Goal: Information Seeking & Learning: Compare options

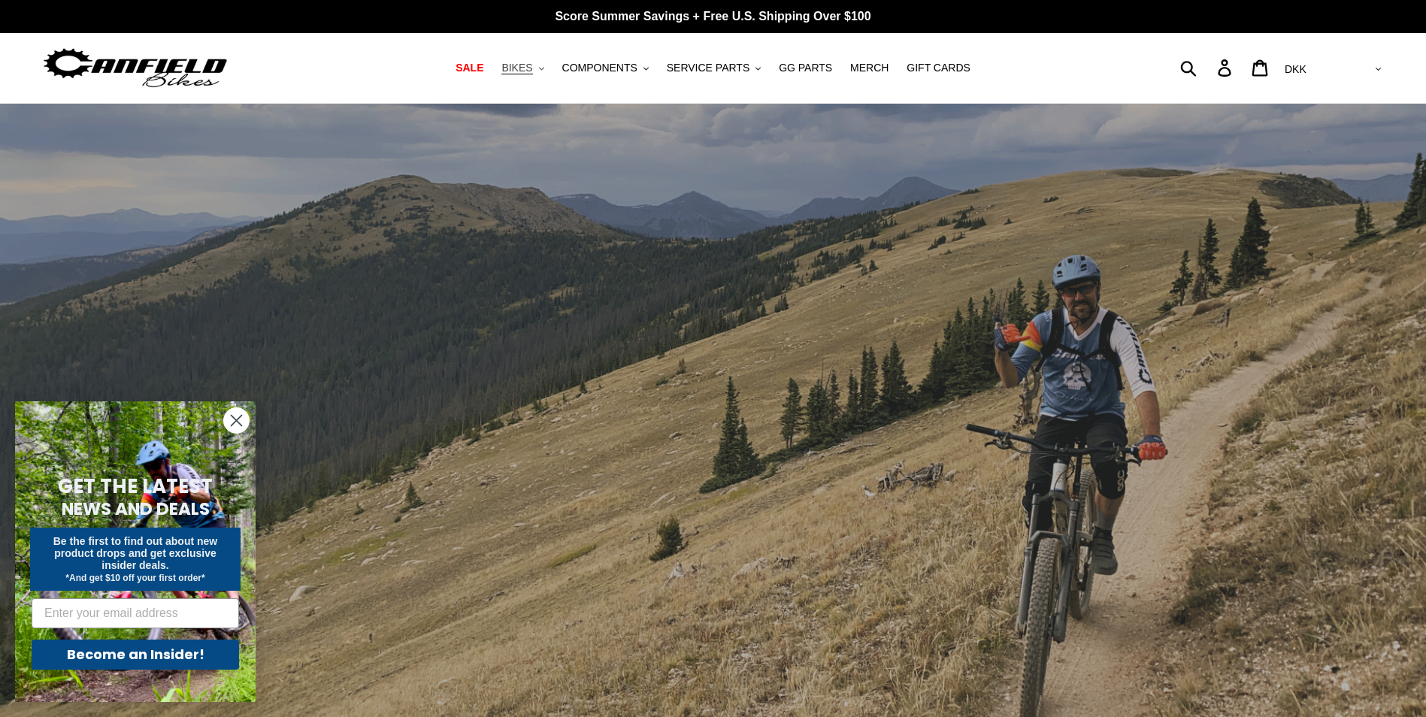
click at [526, 73] on span "BIKES" at bounding box center [517, 68] width 31 height 13
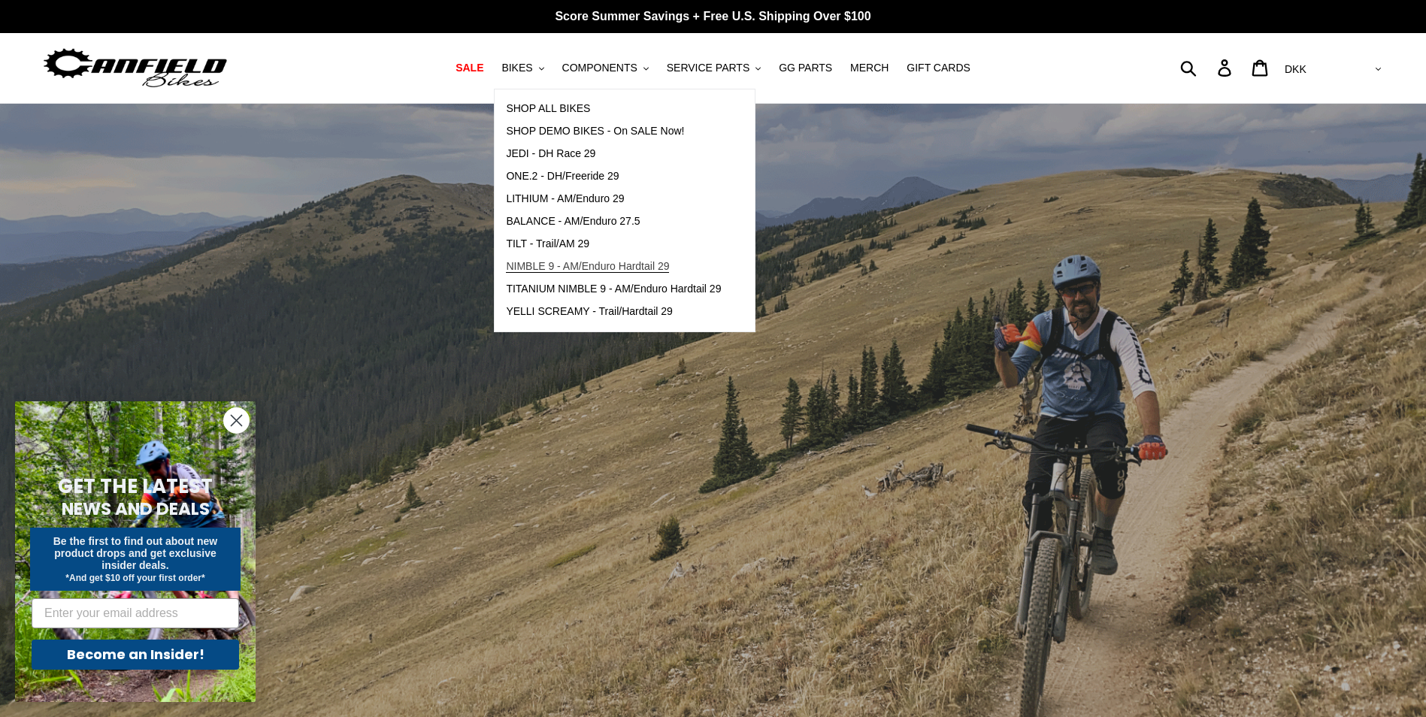
click at [597, 268] on span "NIMBLE 9 - AM/Enduro Hardtail 29" at bounding box center [587, 266] width 163 height 13
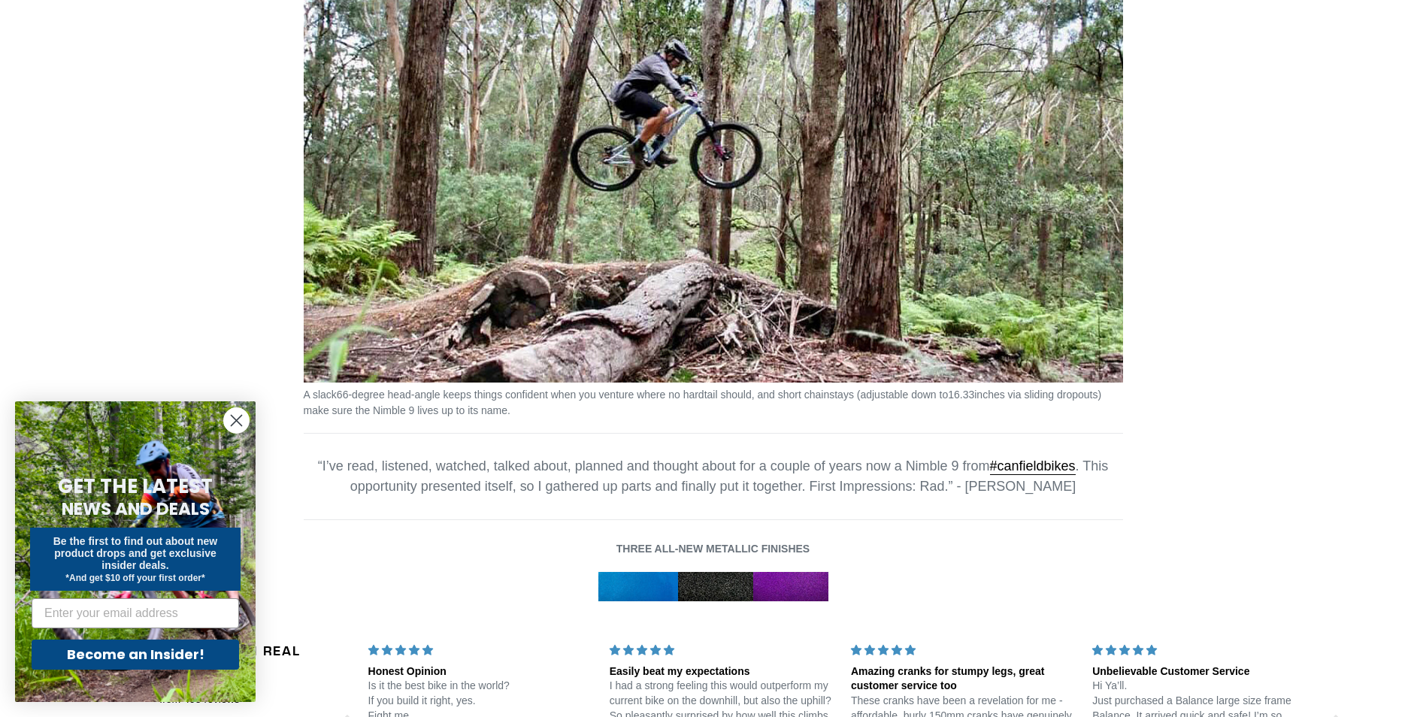
scroll to position [1955, 0]
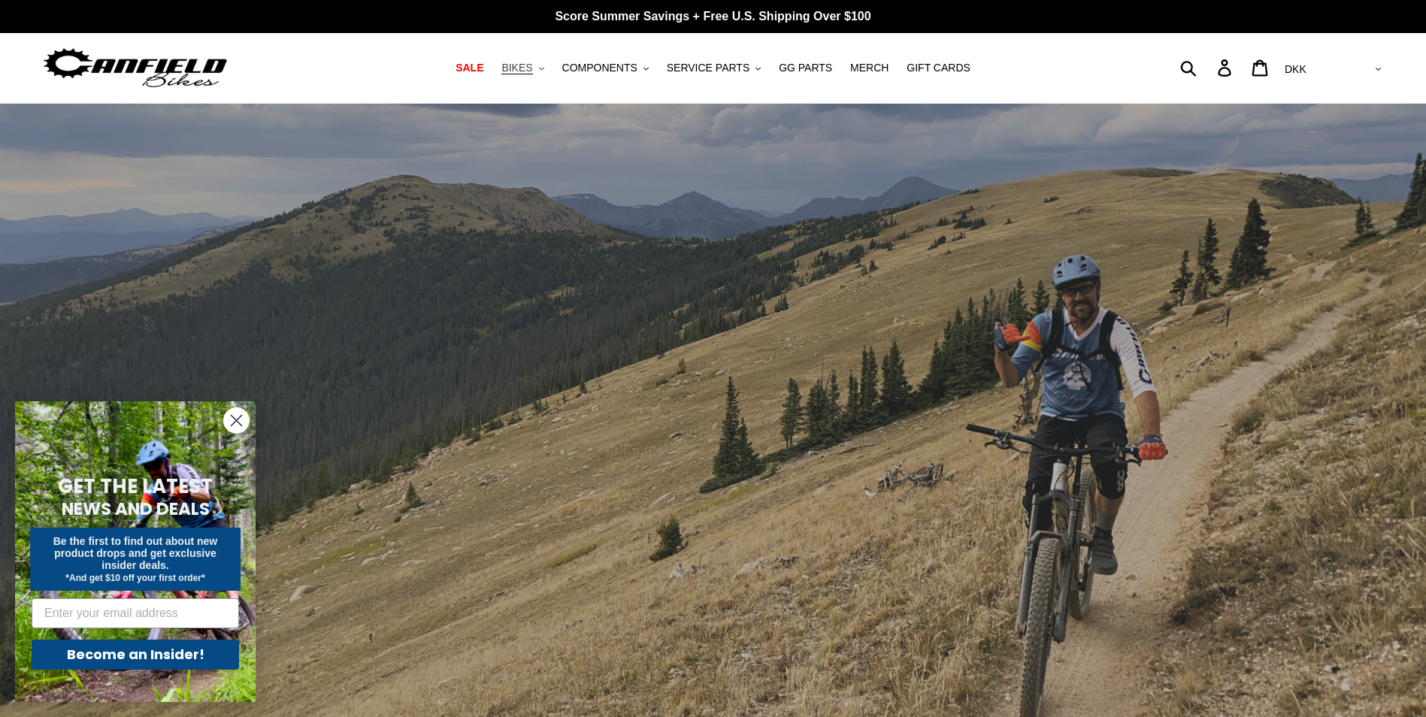
click at [544, 68] on icon ".cls-1{fill:#231f20}" at bounding box center [541, 68] width 5 height 5
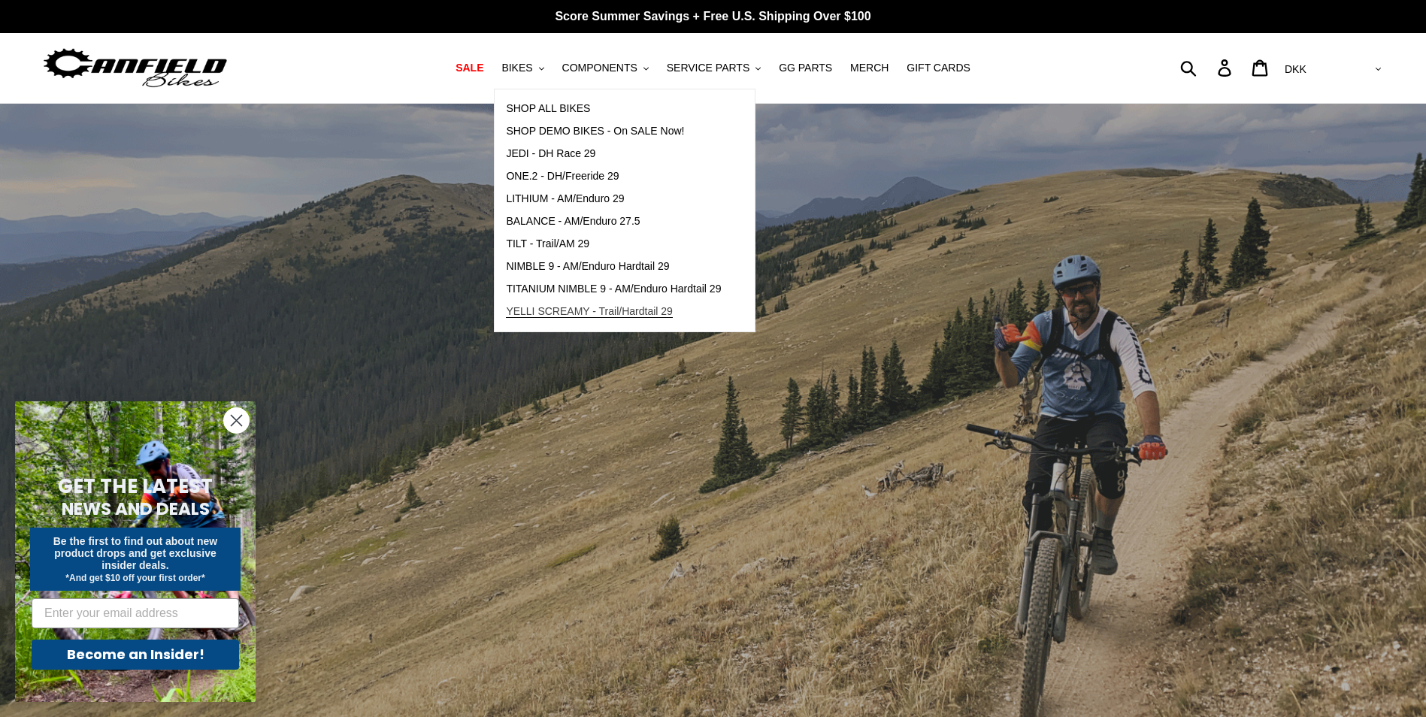
click at [596, 316] on span "YELLI SCREAMY - Trail/Hardtail 29" at bounding box center [589, 311] width 167 height 13
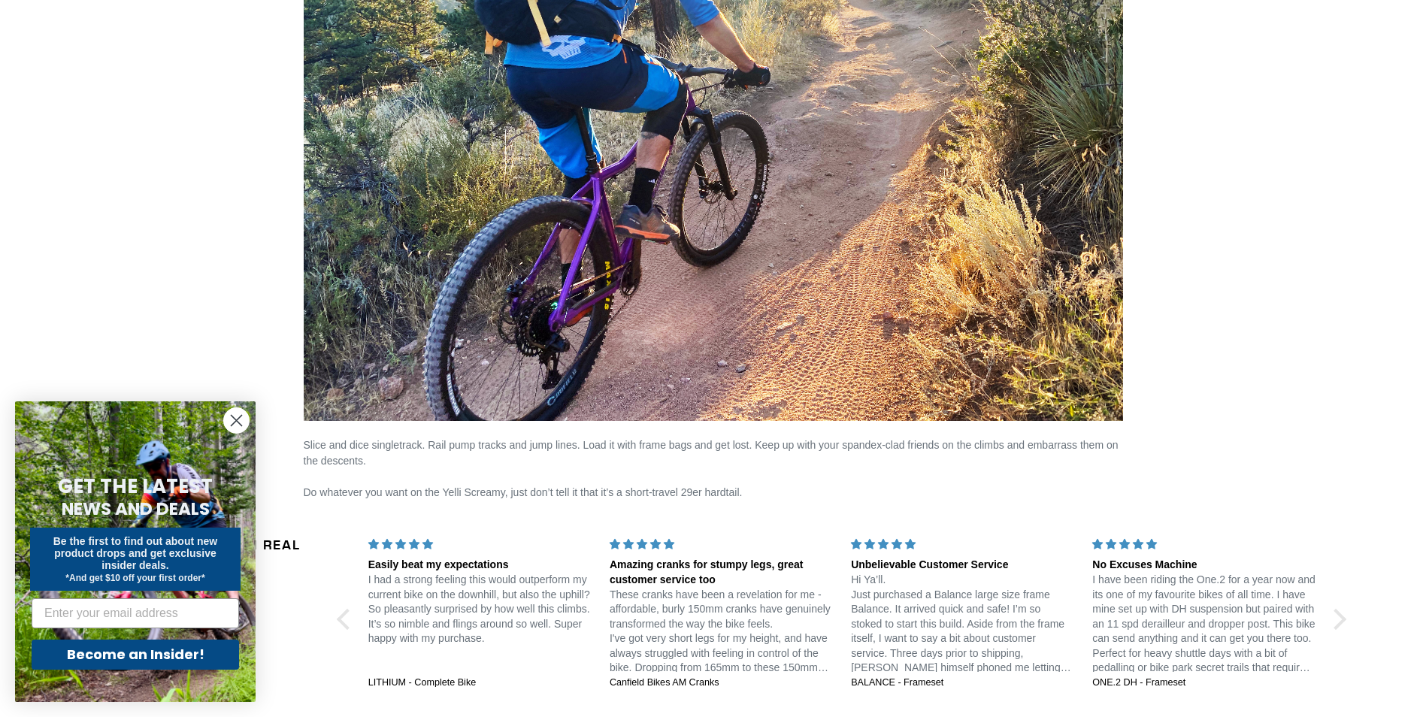
scroll to position [2782, 0]
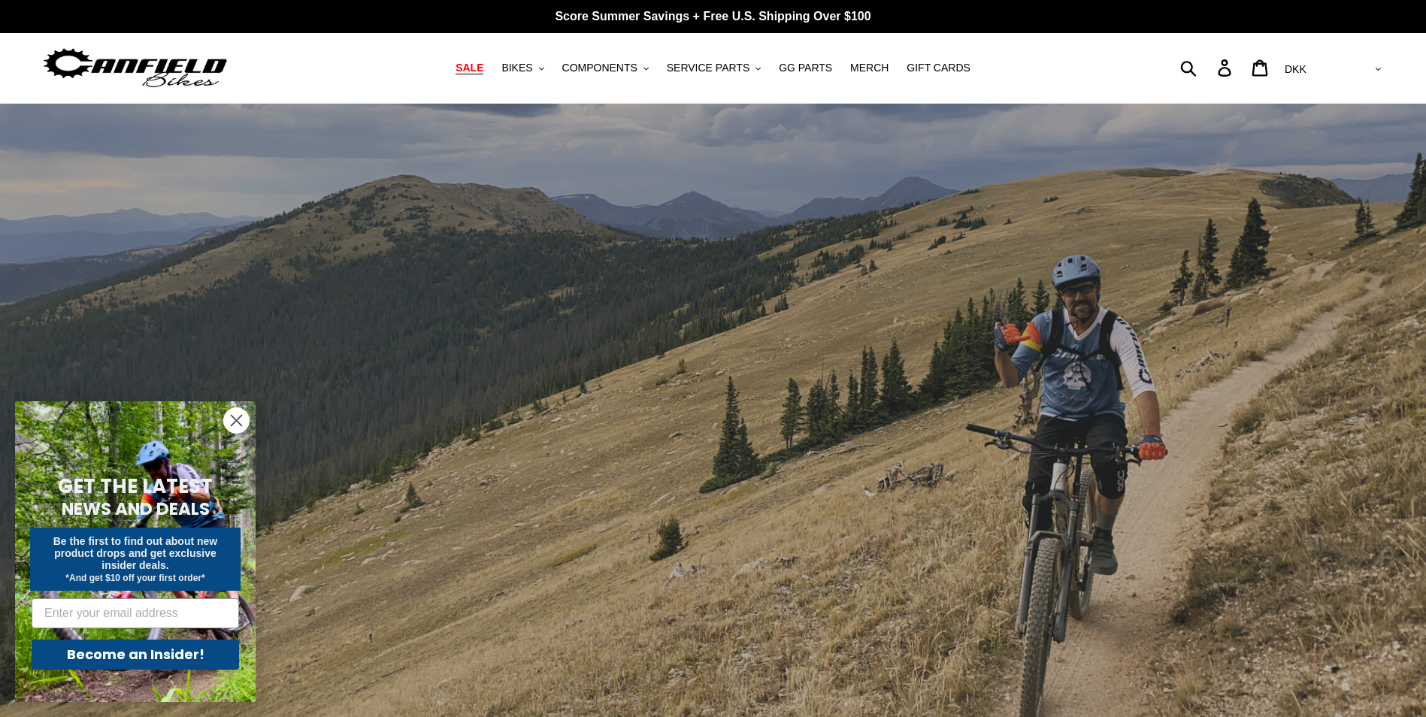
click at [483, 72] on span "SALE" at bounding box center [470, 68] width 28 height 13
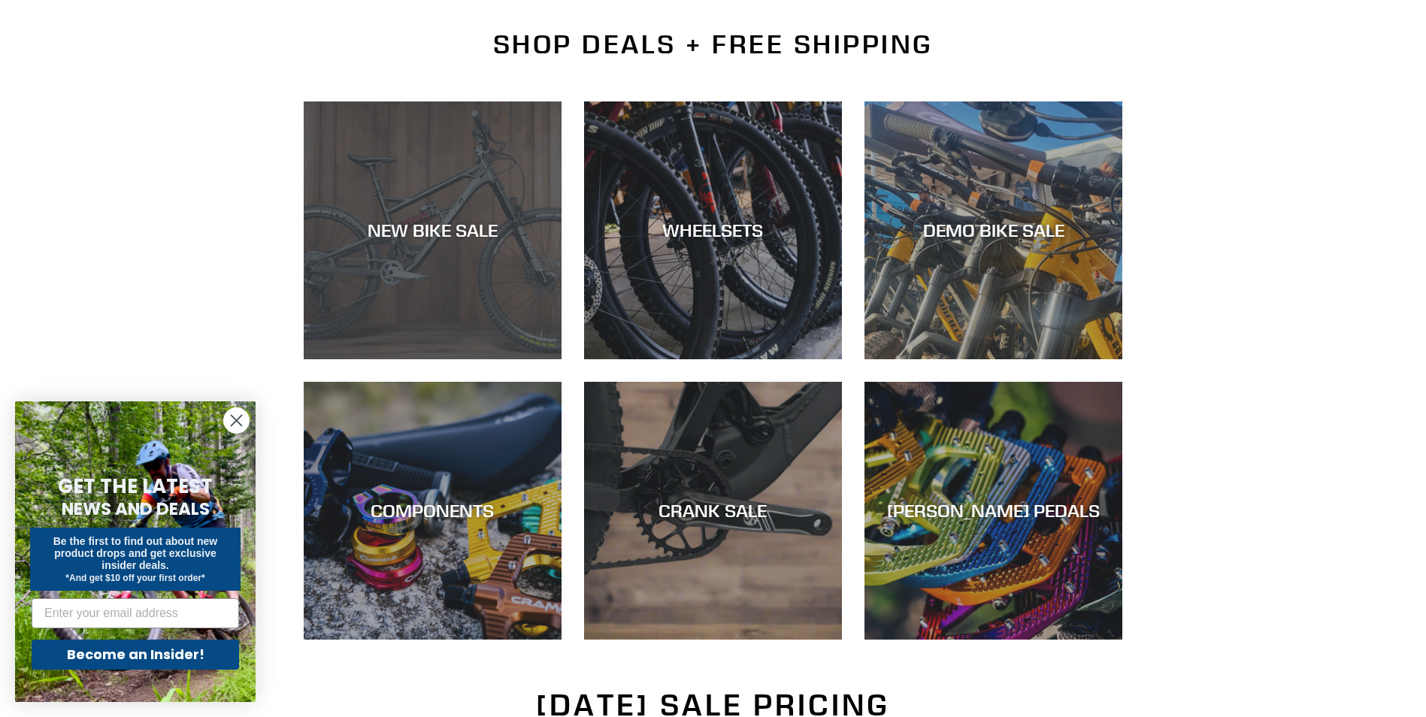
scroll to position [376, 0]
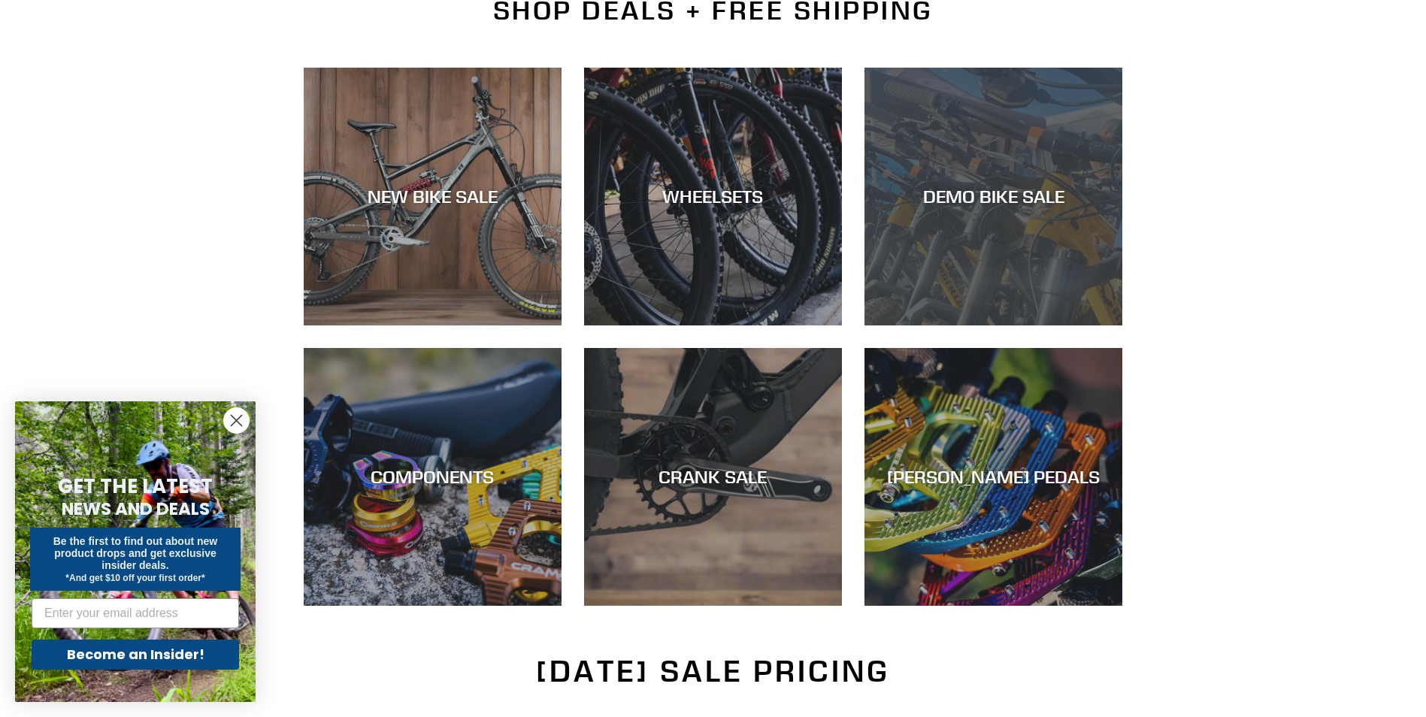
click at [1030, 326] on div "DEMO BIKE SALE" at bounding box center [994, 326] width 258 height 0
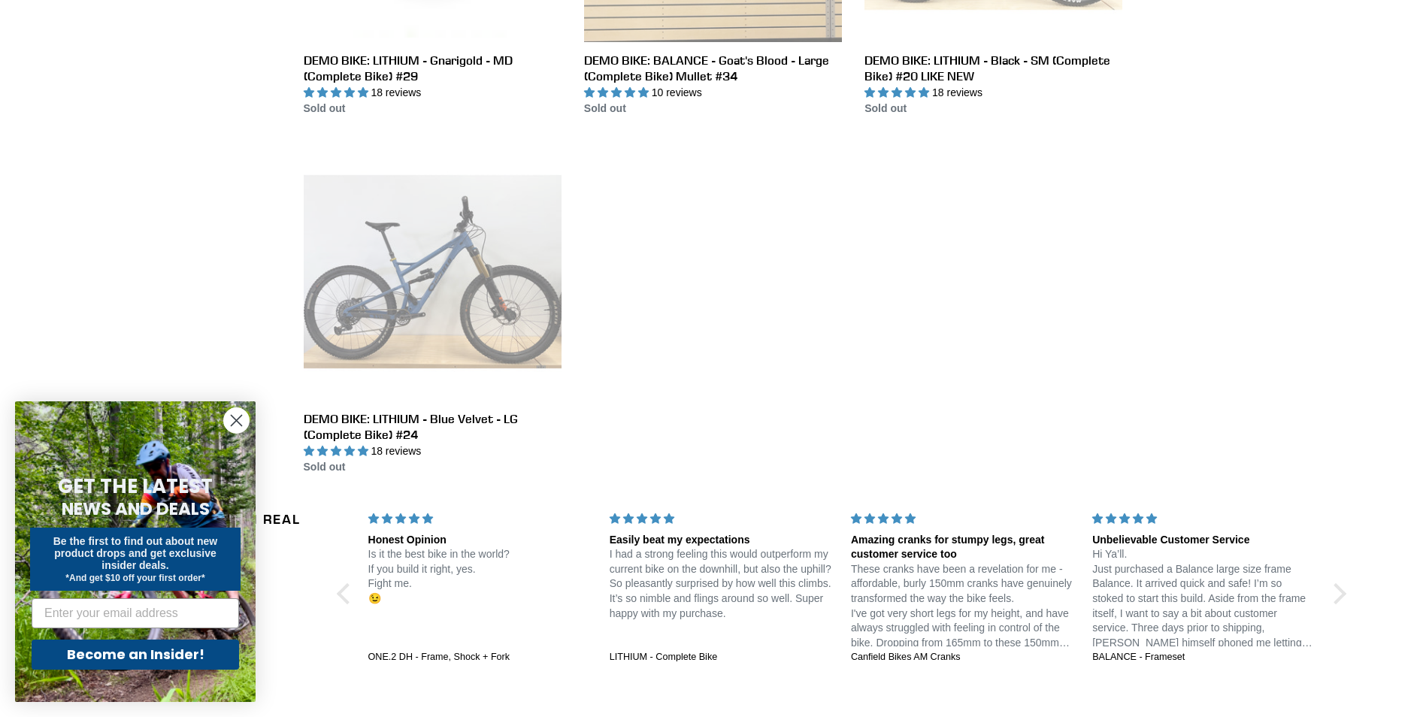
scroll to position [2481, 0]
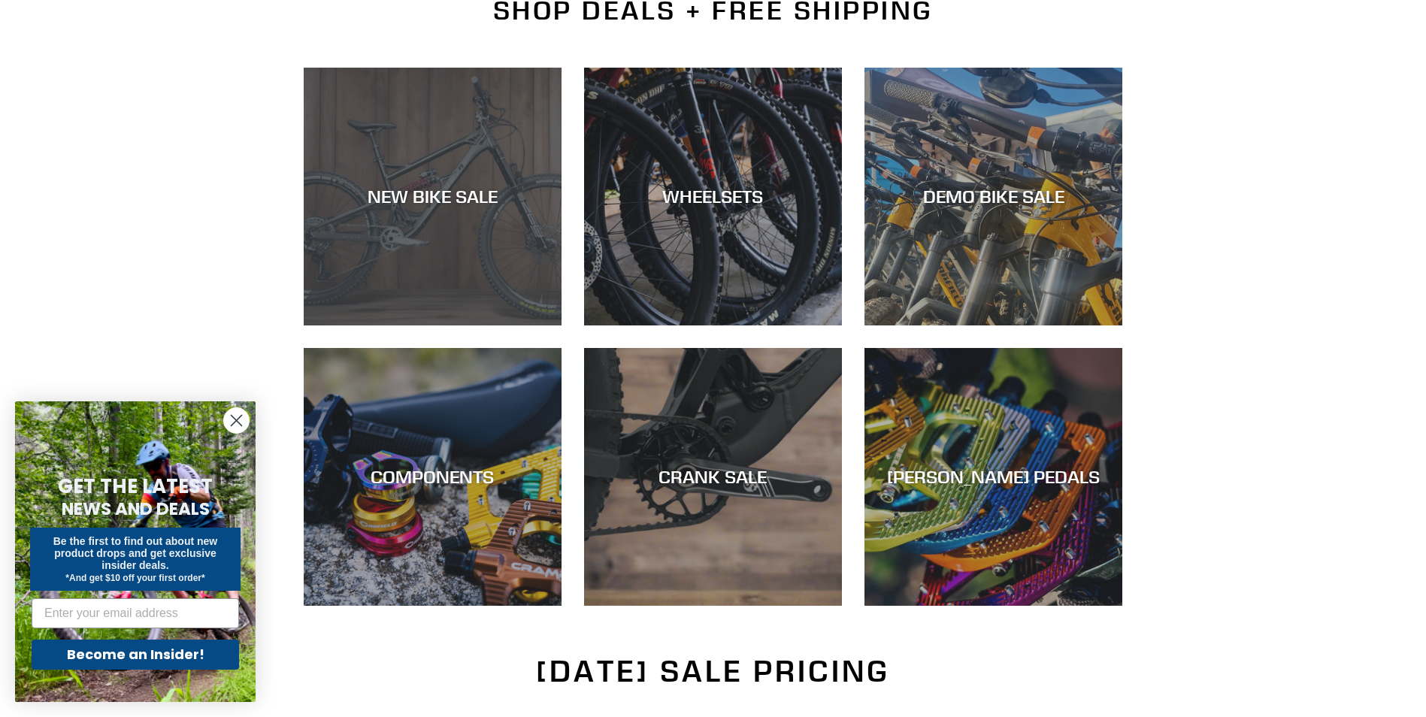
click at [486, 186] on div "NEW BIKE SALE" at bounding box center [433, 197] width 258 height 22
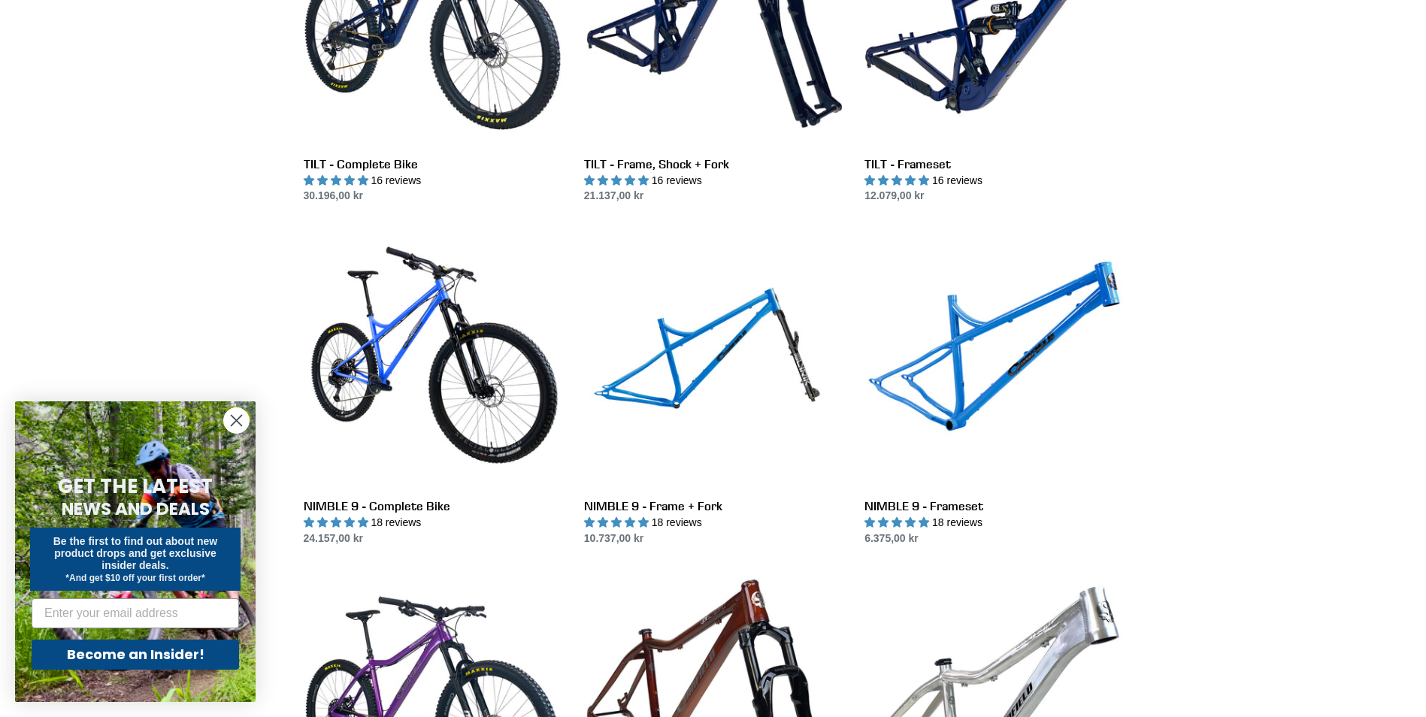
scroll to position [1955, 0]
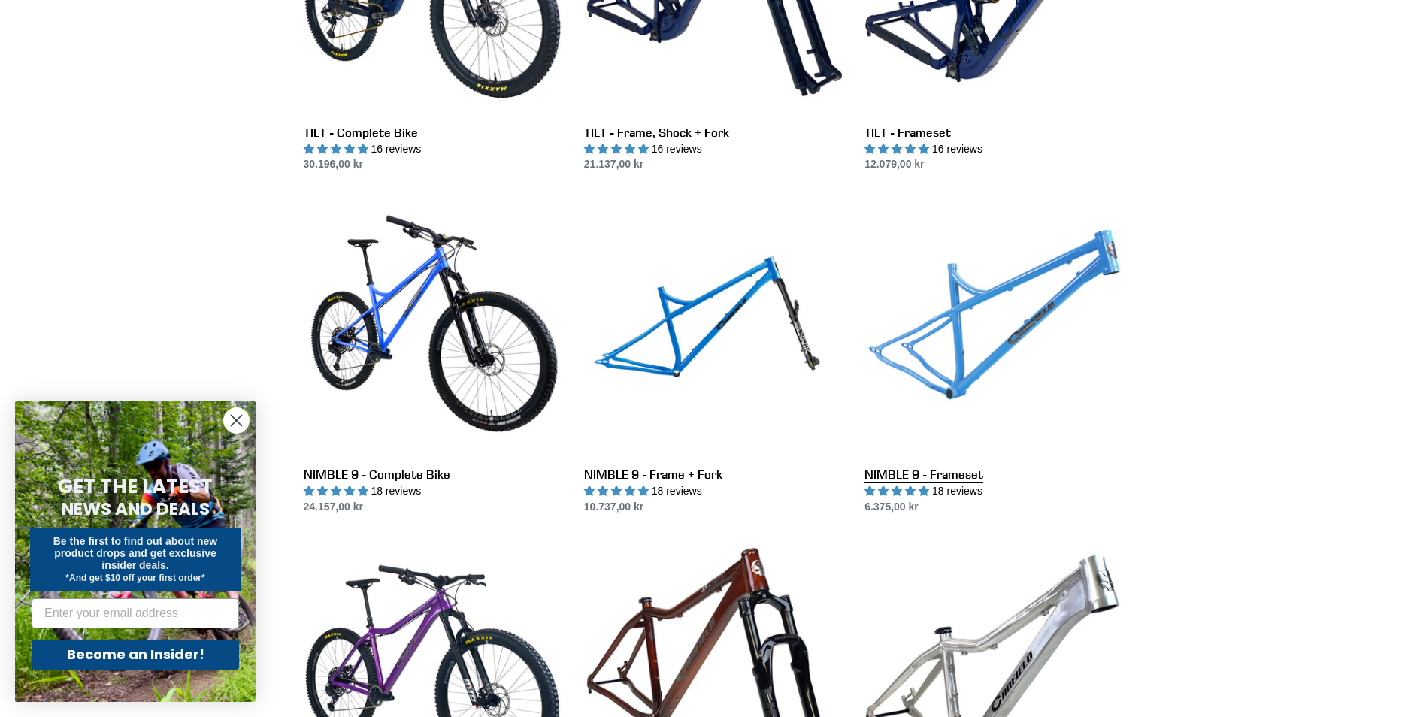
click at [1023, 329] on link "NIMBLE 9 - Frameset" at bounding box center [994, 357] width 258 height 317
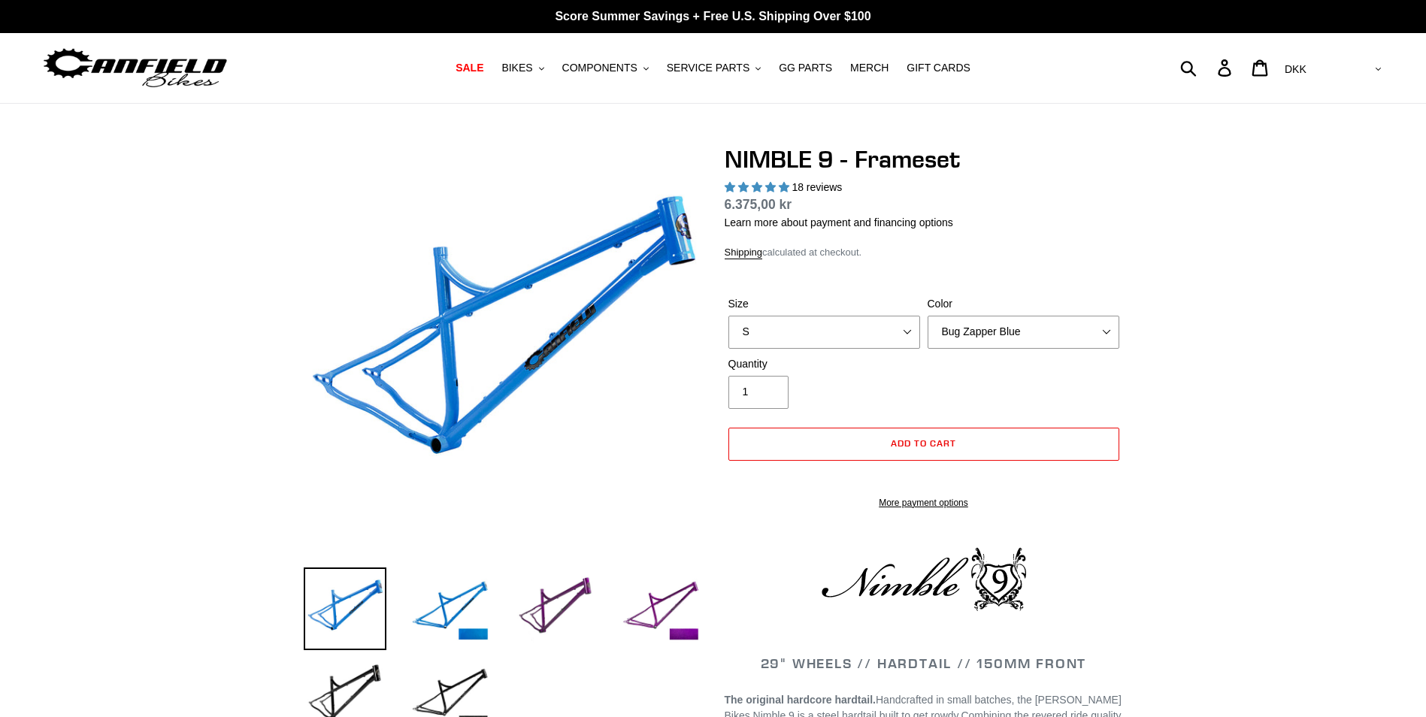
select select "highest-rating"
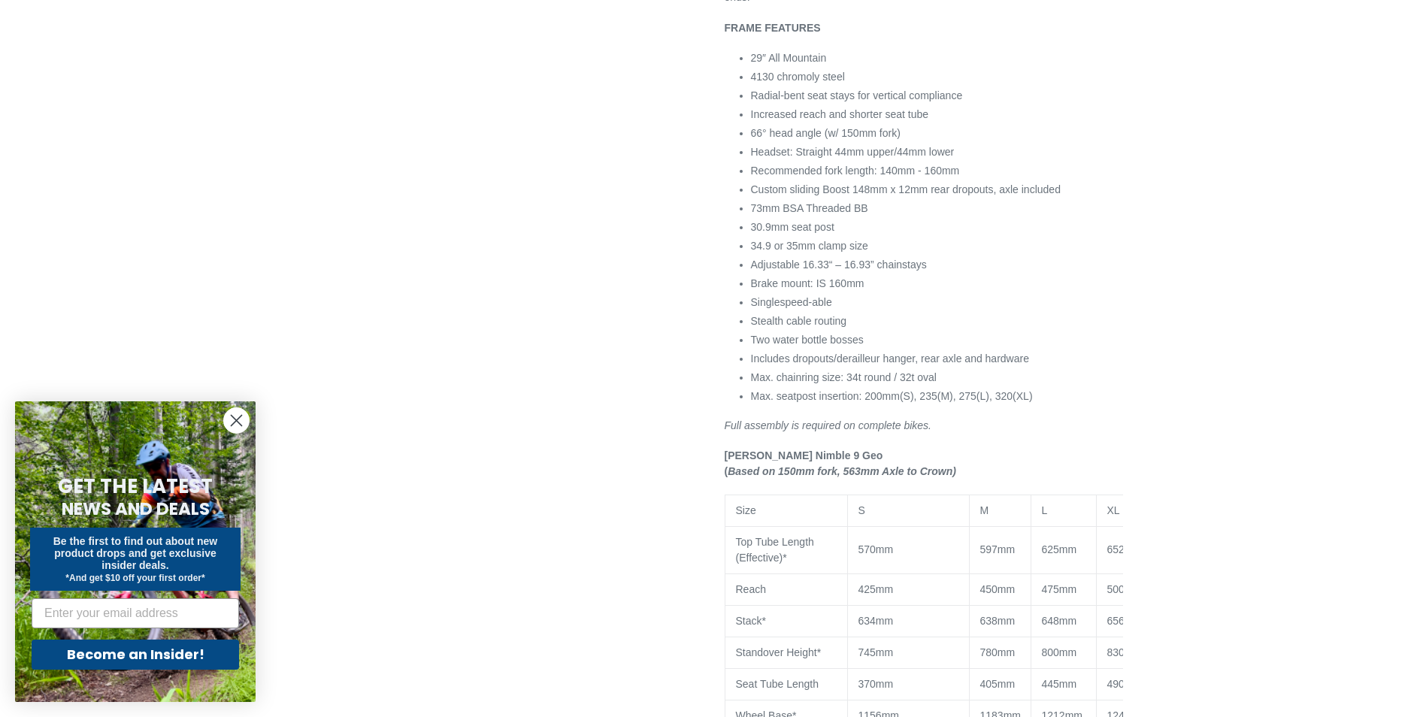
scroll to position [451, 0]
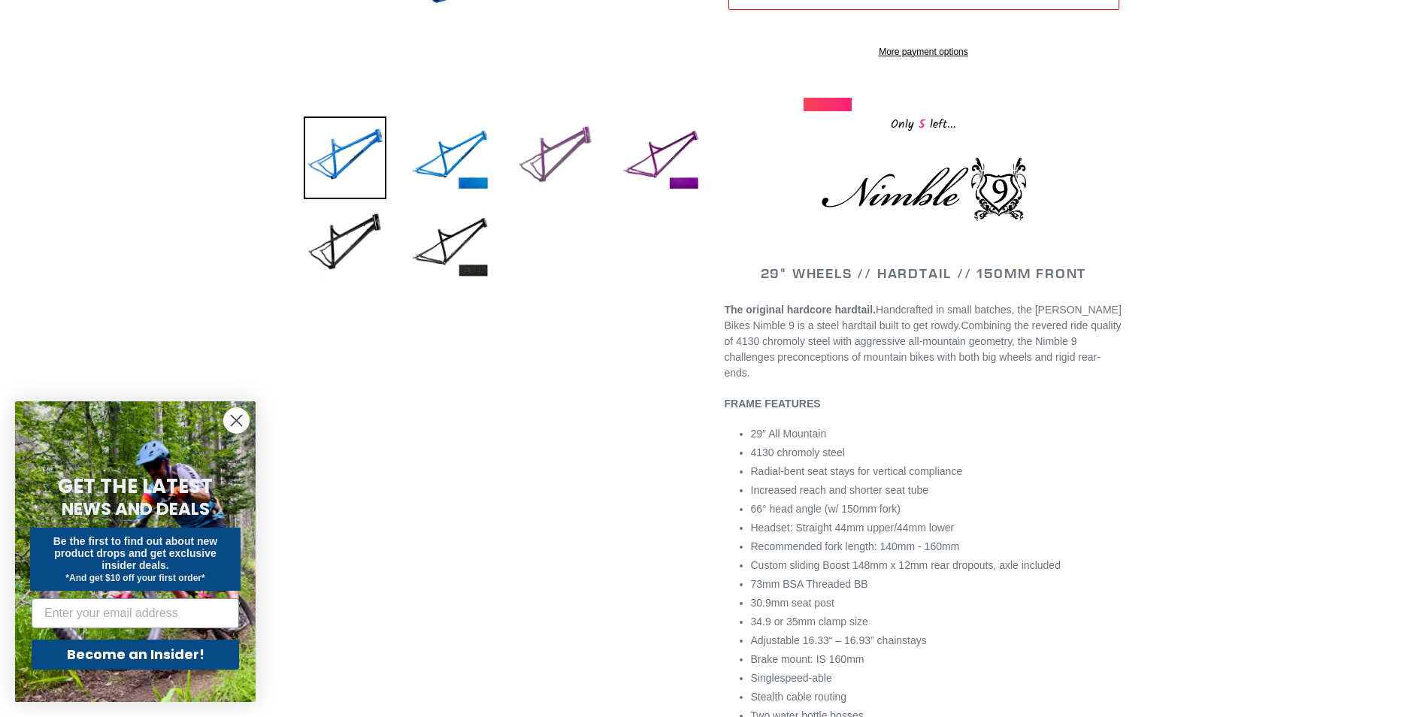
click at [552, 165] on img at bounding box center [555, 158] width 83 height 83
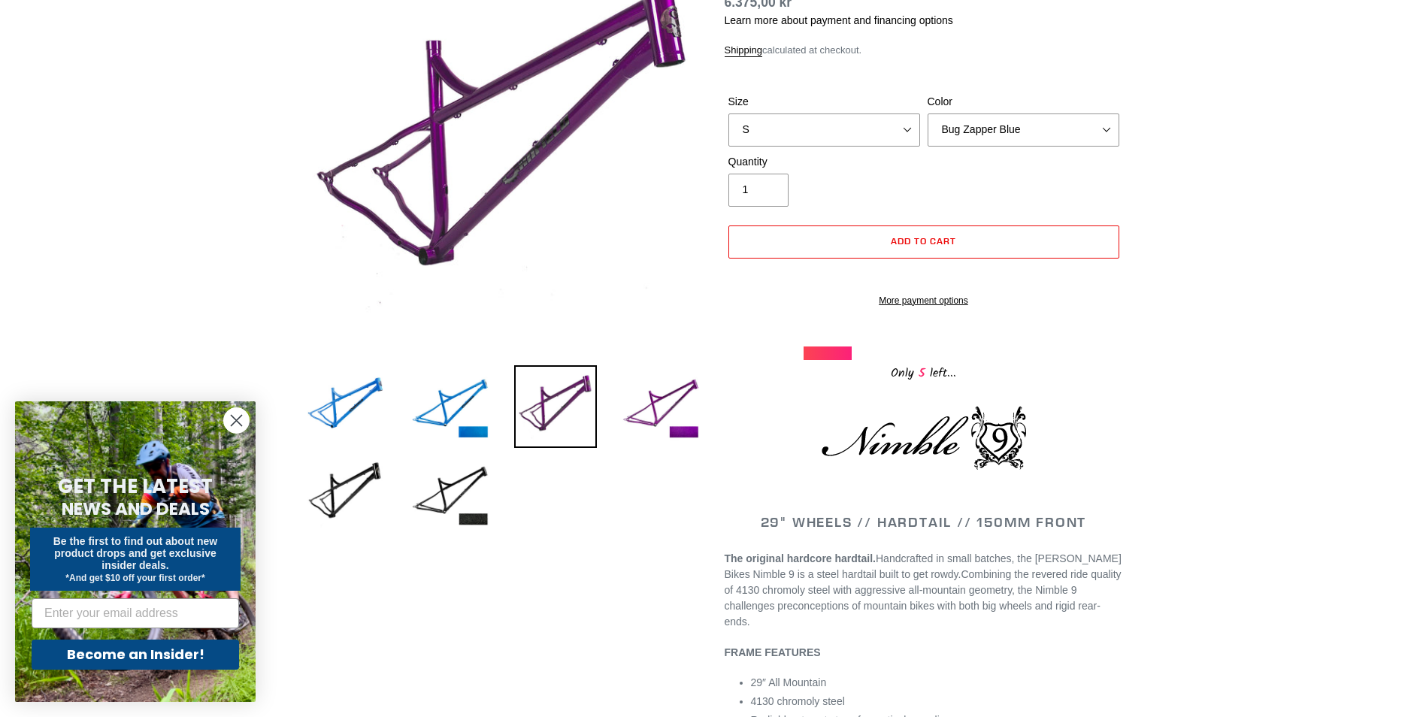
scroll to position [150, 0]
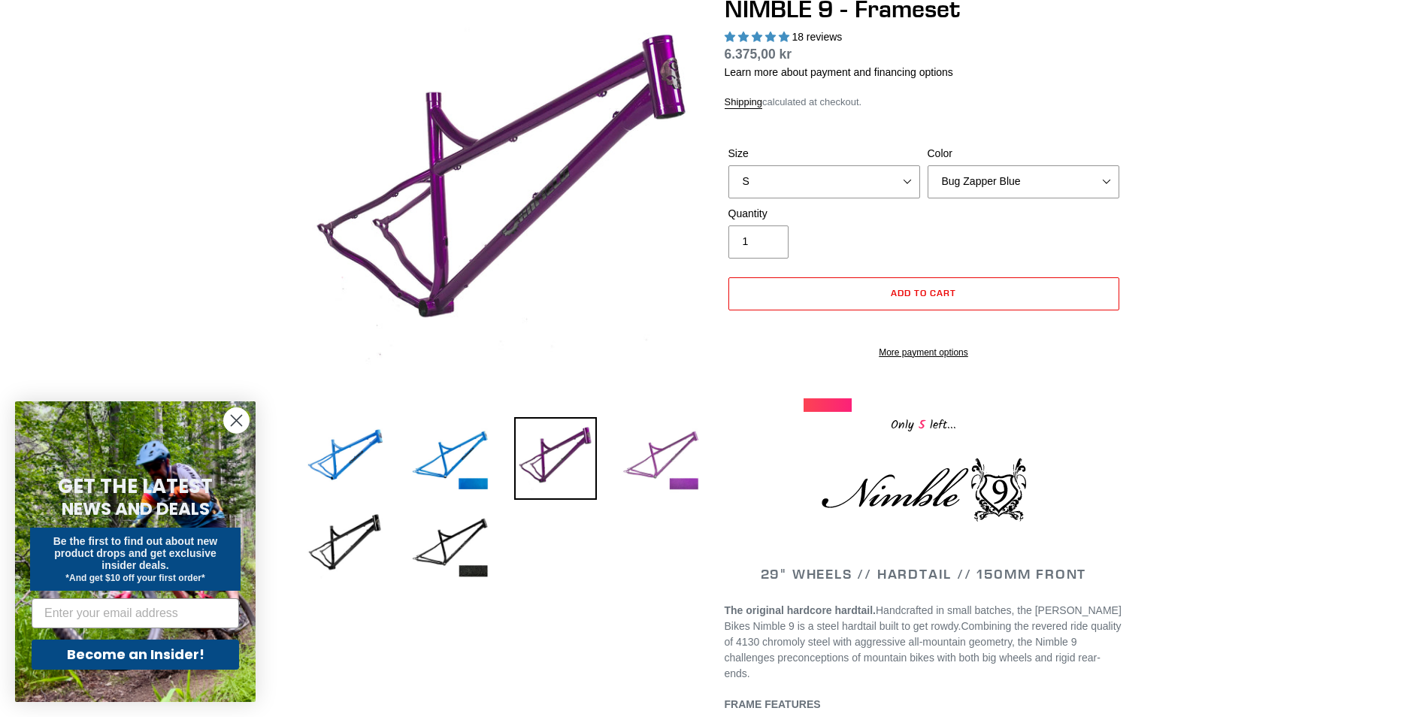
click at [652, 477] on img at bounding box center [661, 458] width 83 height 83
